Goal: Task Accomplishment & Management: Manage account settings

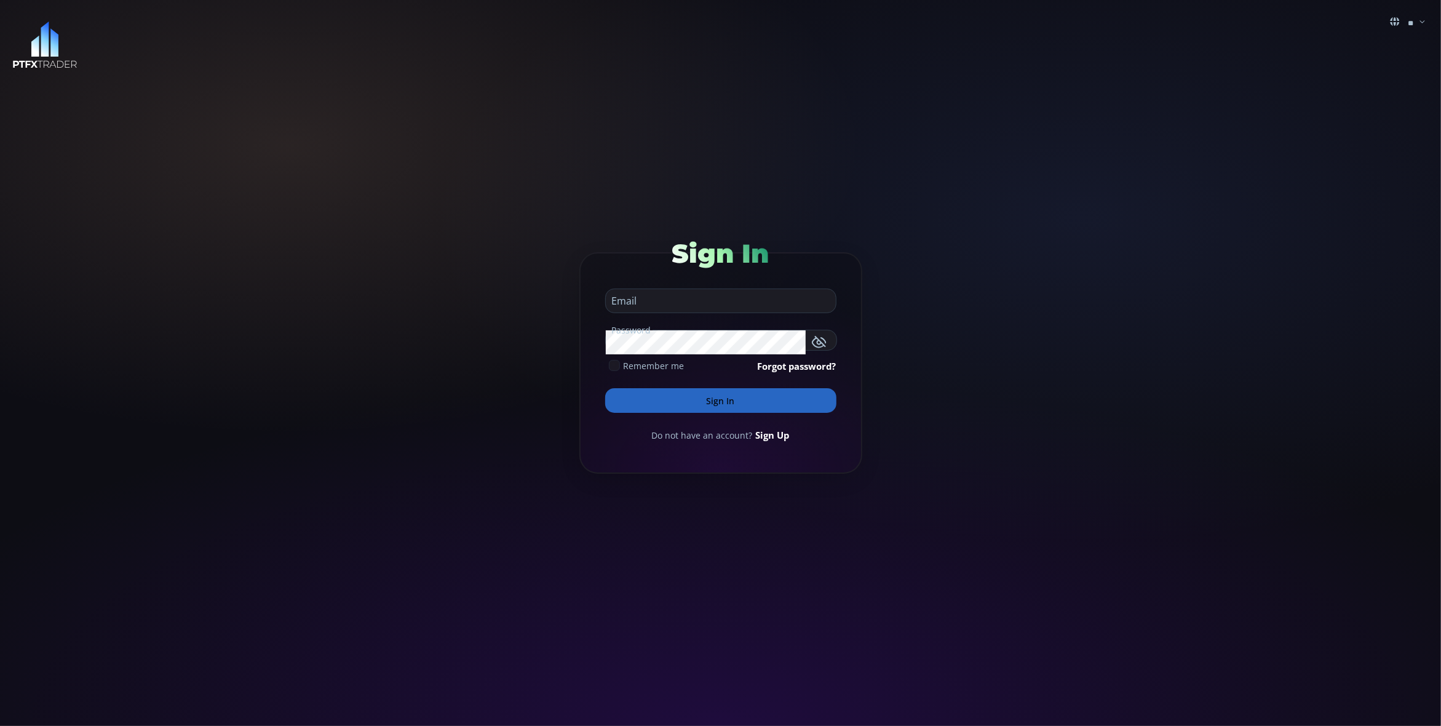
type input "**********"
click at [723, 402] on button "Sign In" at bounding box center [720, 400] width 231 height 25
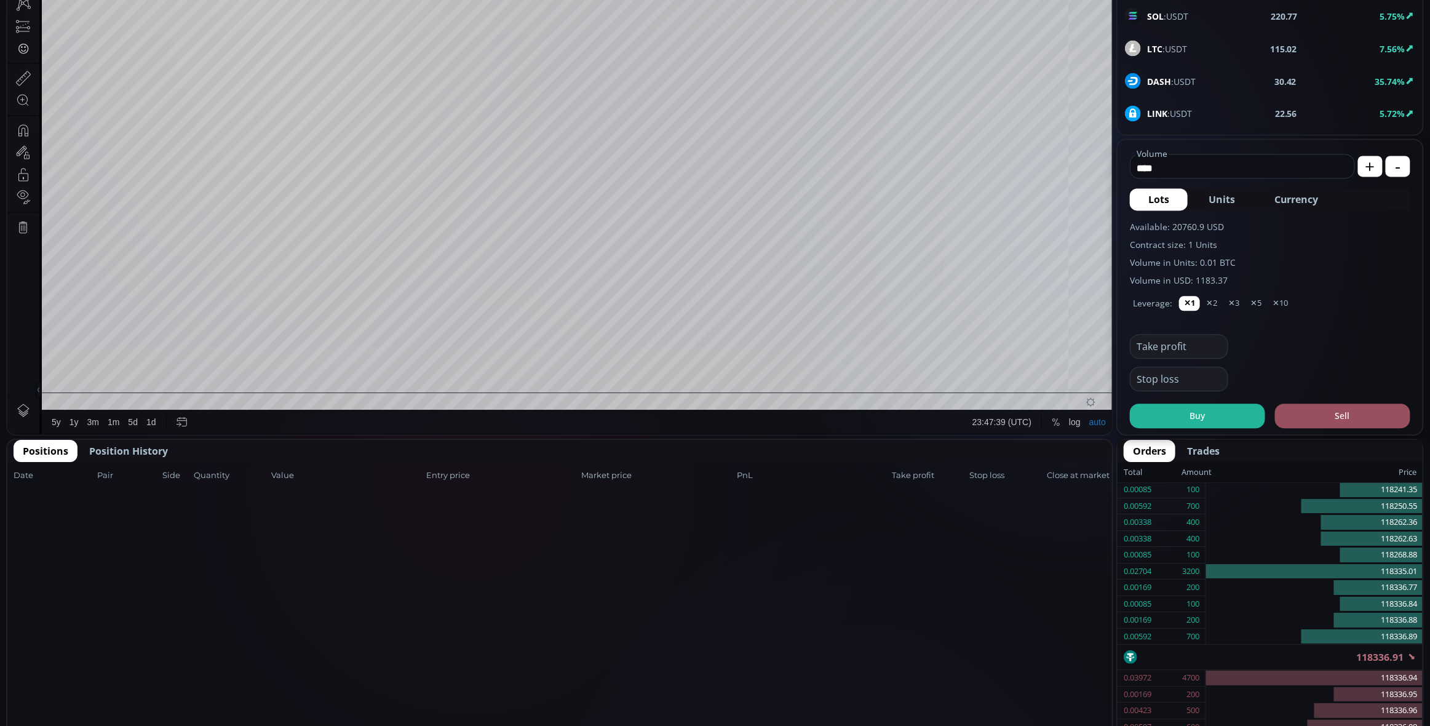
scroll to position [350, 0]
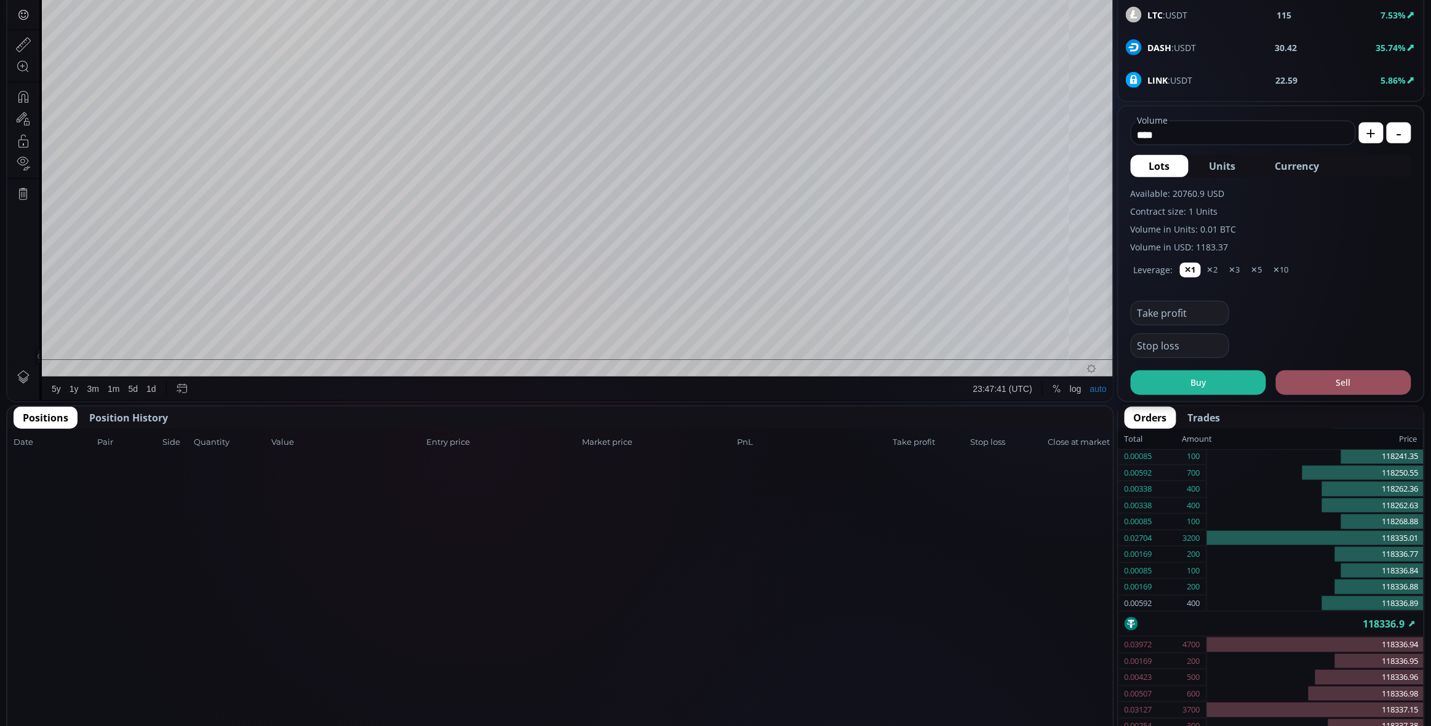
click at [124, 414] on span "Position History" at bounding box center [128, 417] width 79 height 15
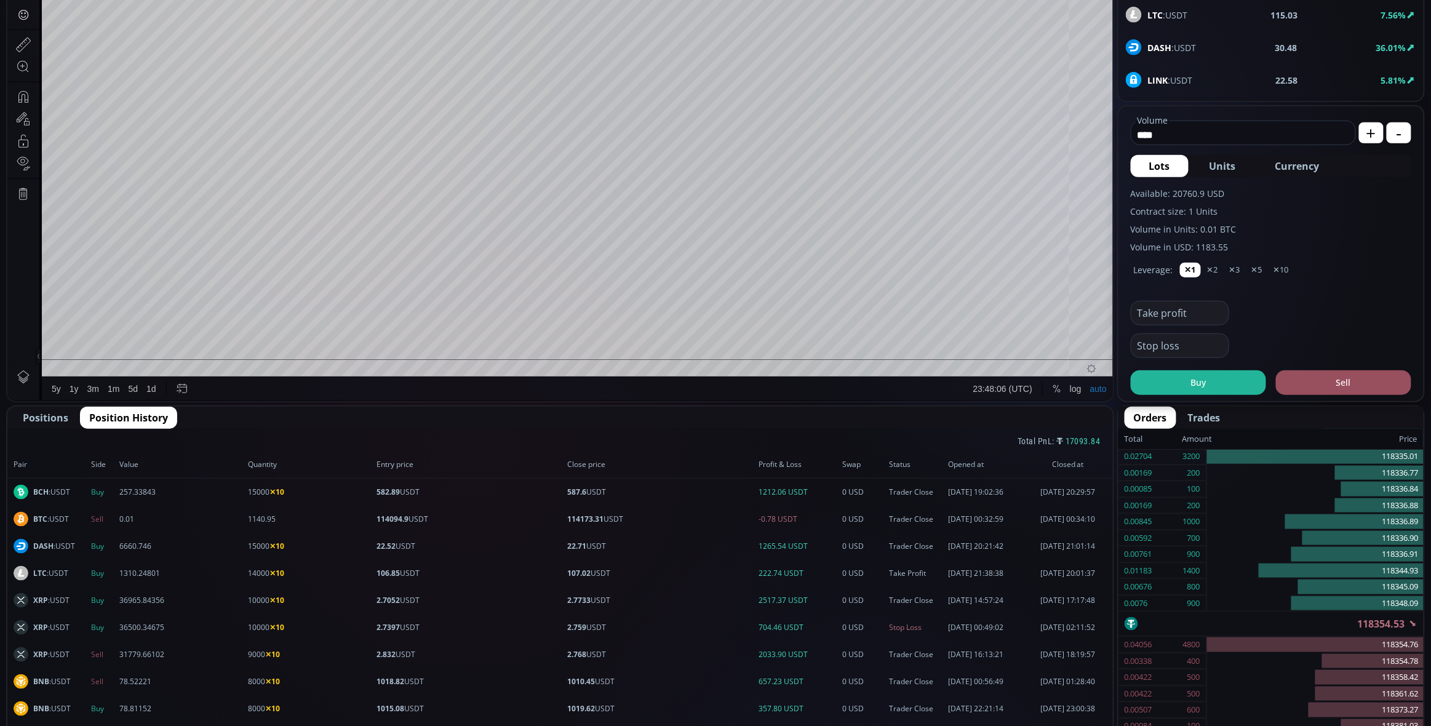
click at [47, 416] on span "Positions" at bounding box center [46, 417] width 46 height 15
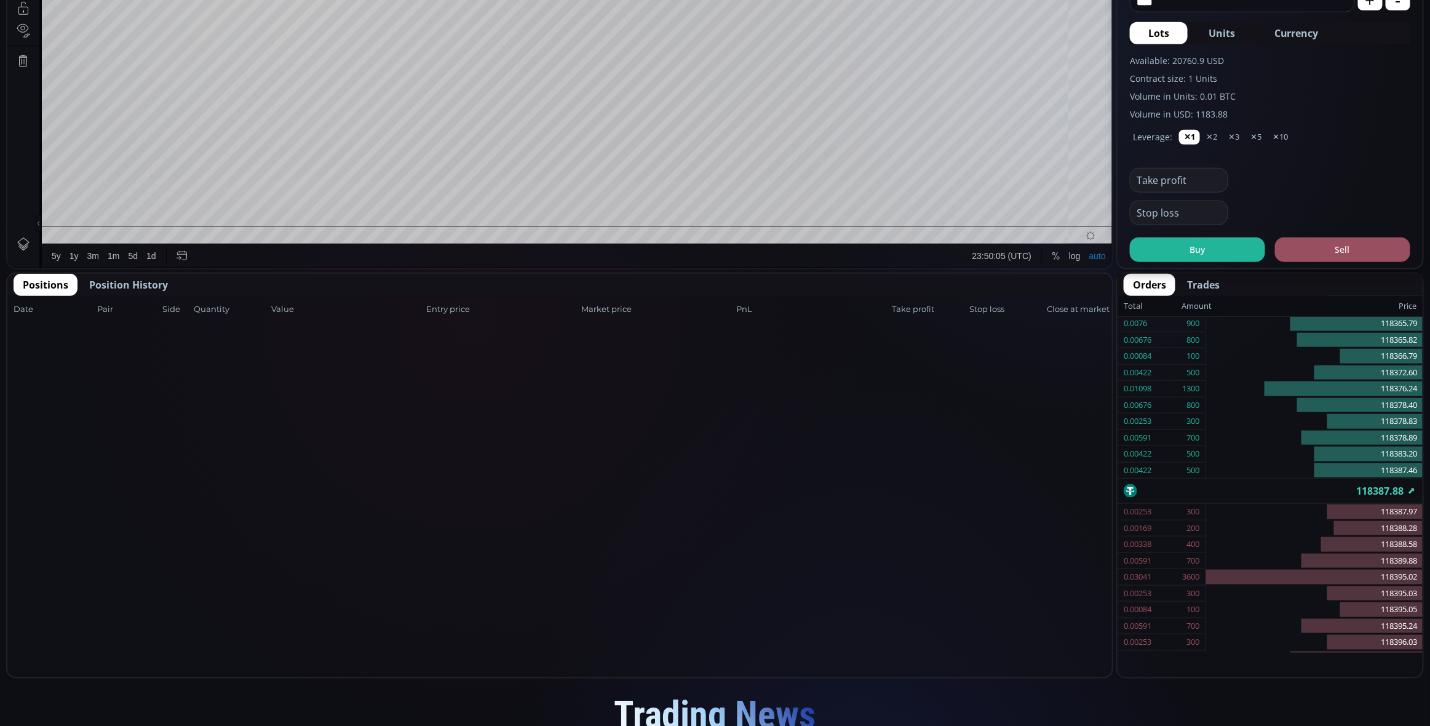
scroll to position [506, 0]
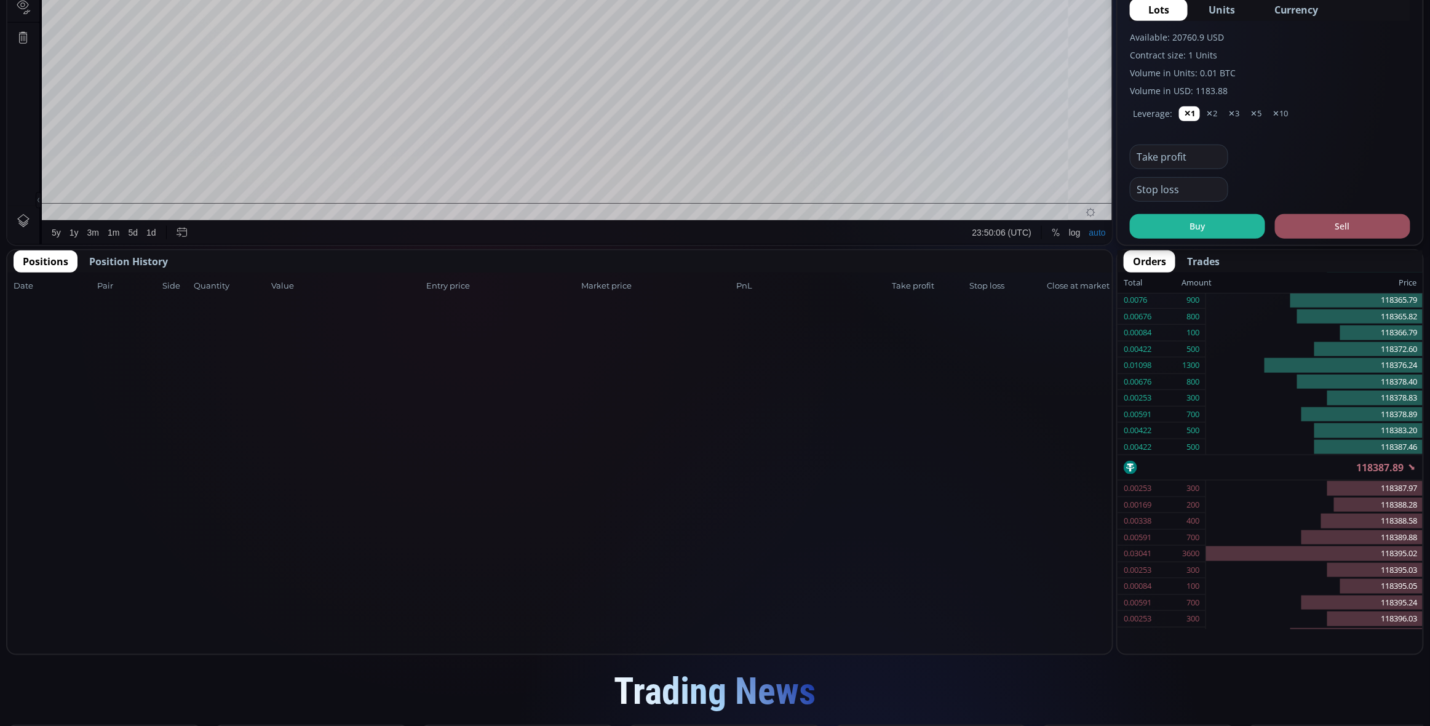
click at [162, 260] on span "Position History" at bounding box center [128, 261] width 79 height 15
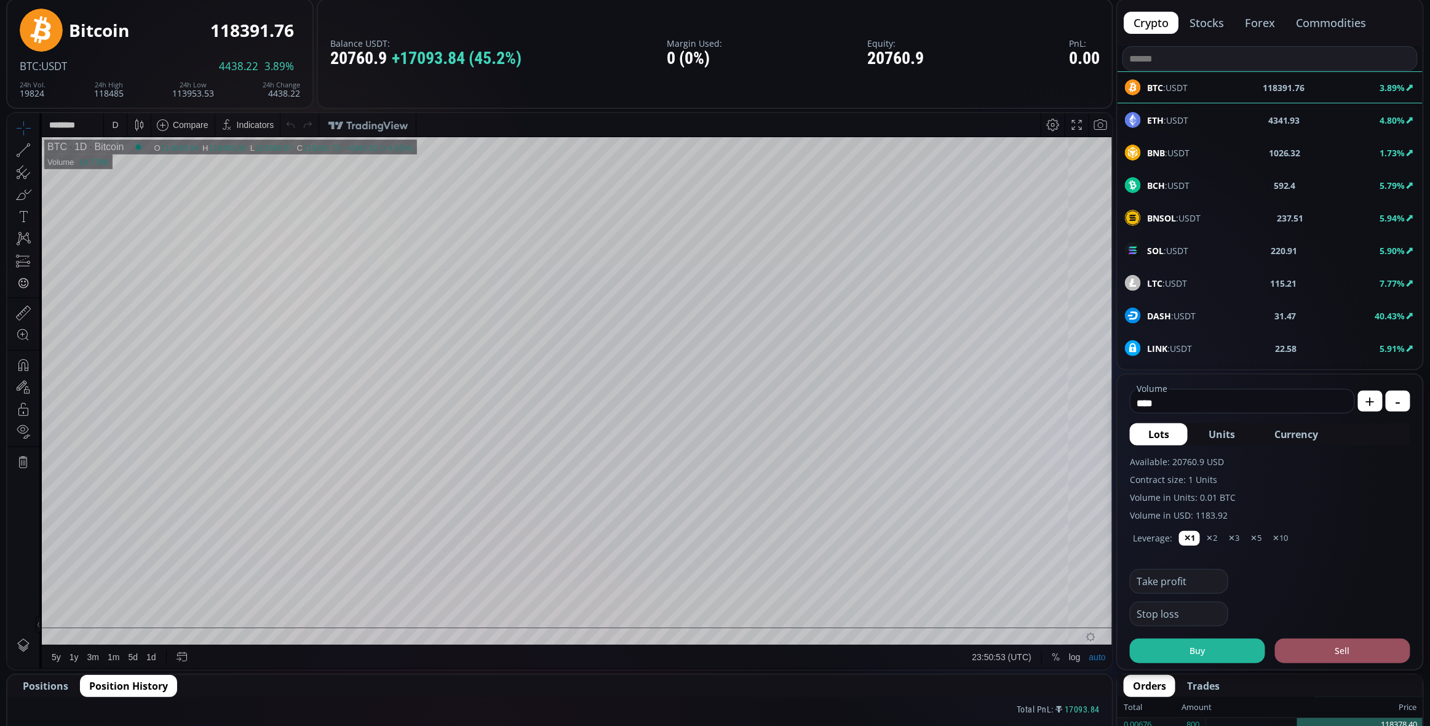
scroll to position [0, 0]
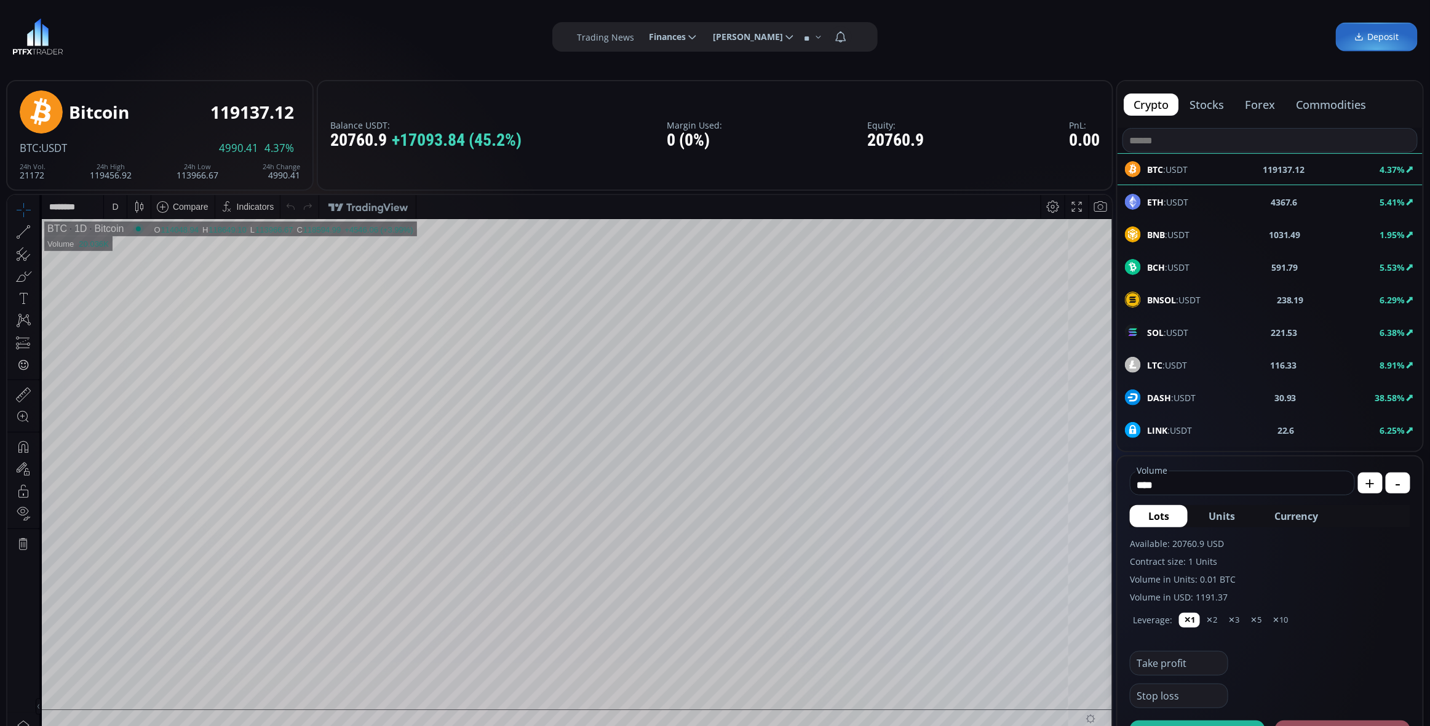
click at [690, 41] on icon at bounding box center [692, 36] width 11 height 11
click at [639, 41] on input "********" at bounding box center [639, 37] width 0 height 13
click at [657, 114] on link "History" at bounding box center [672, 114] width 60 height 19
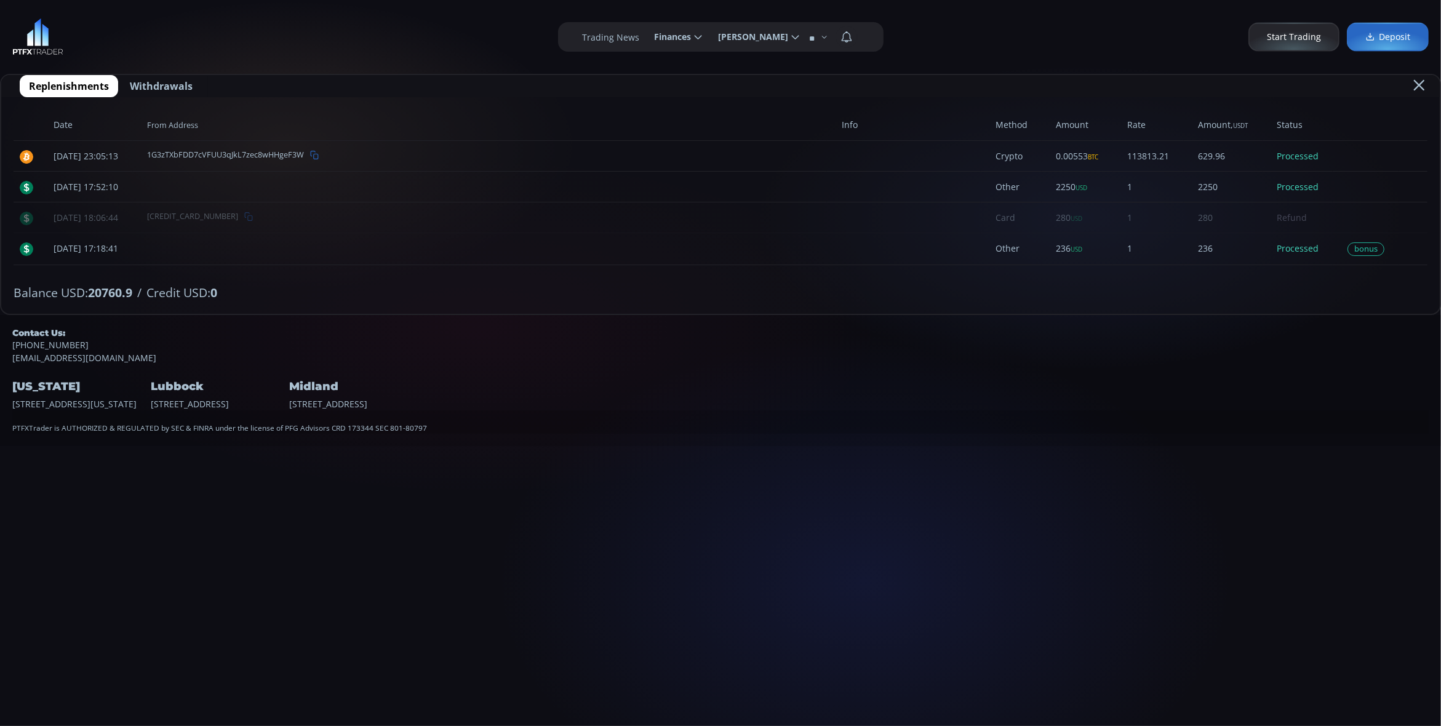
click at [587, 37] on label "Trading News" at bounding box center [611, 37] width 57 height 13
click at [1292, 34] on span "Start Trading" at bounding box center [1294, 37] width 54 height 13
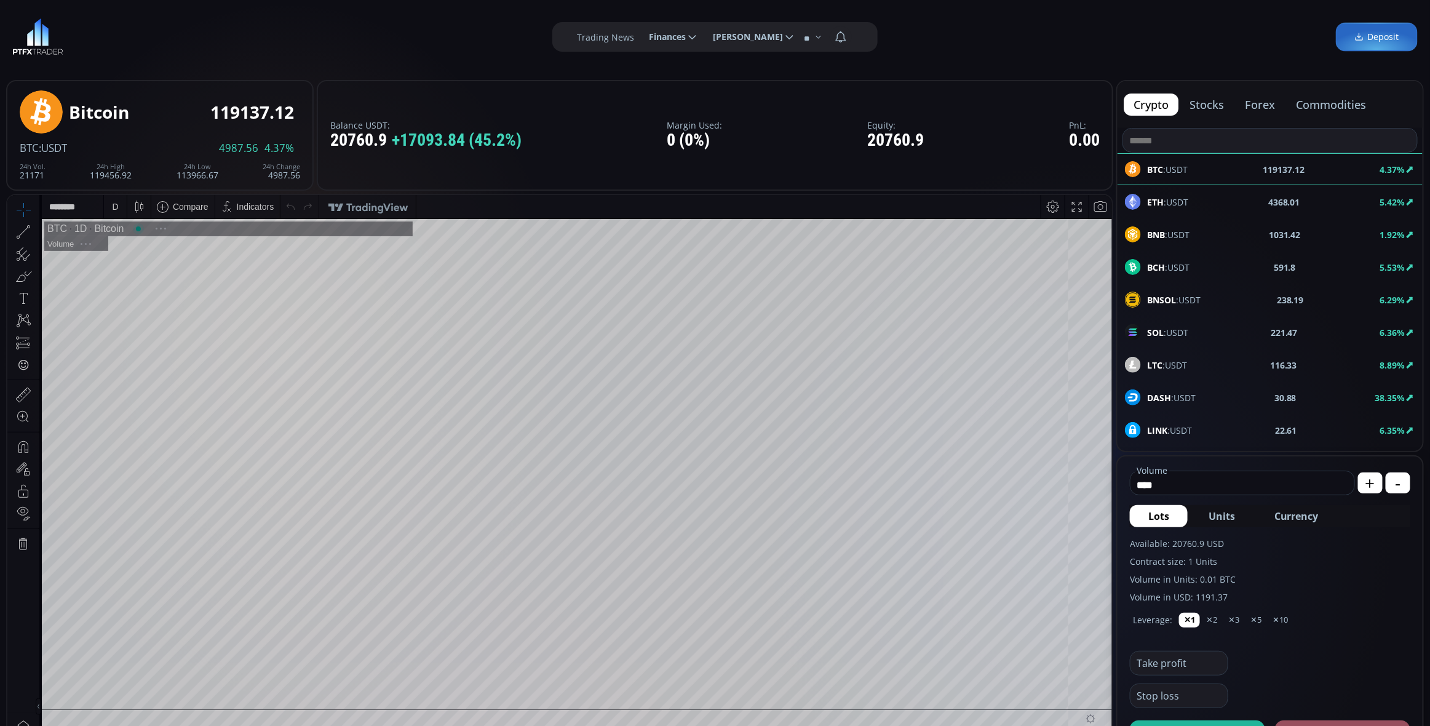
scroll to position [164, 0]
